Goal: Find specific page/section: Find specific page/section

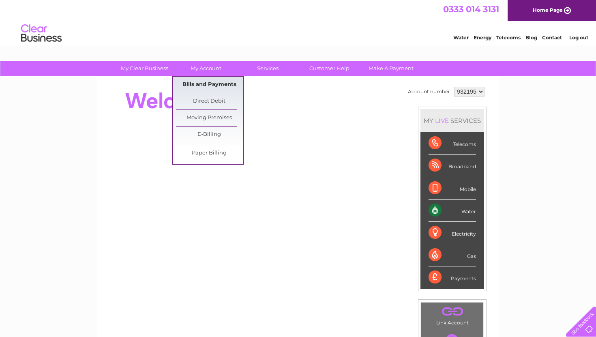
click at [214, 85] on link "Bills and Payments" at bounding box center [209, 85] width 67 height 16
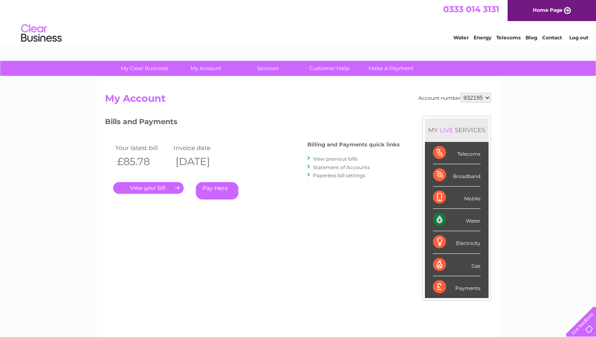
click at [167, 186] on link "." at bounding box center [148, 188] width 71 height 12
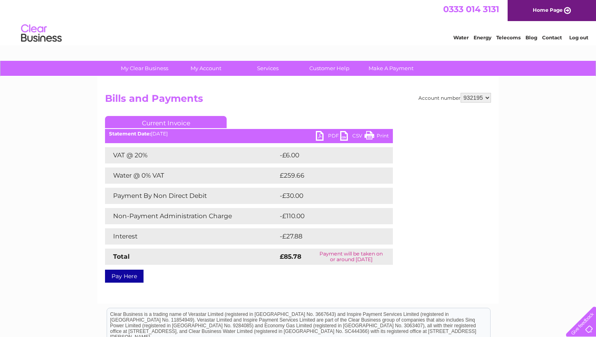
click at [329, 137] on link "PDF" at bounding box center [328, 137] width 24 height 12
